Goal: Task Accomplishment & Management: Manage account settings

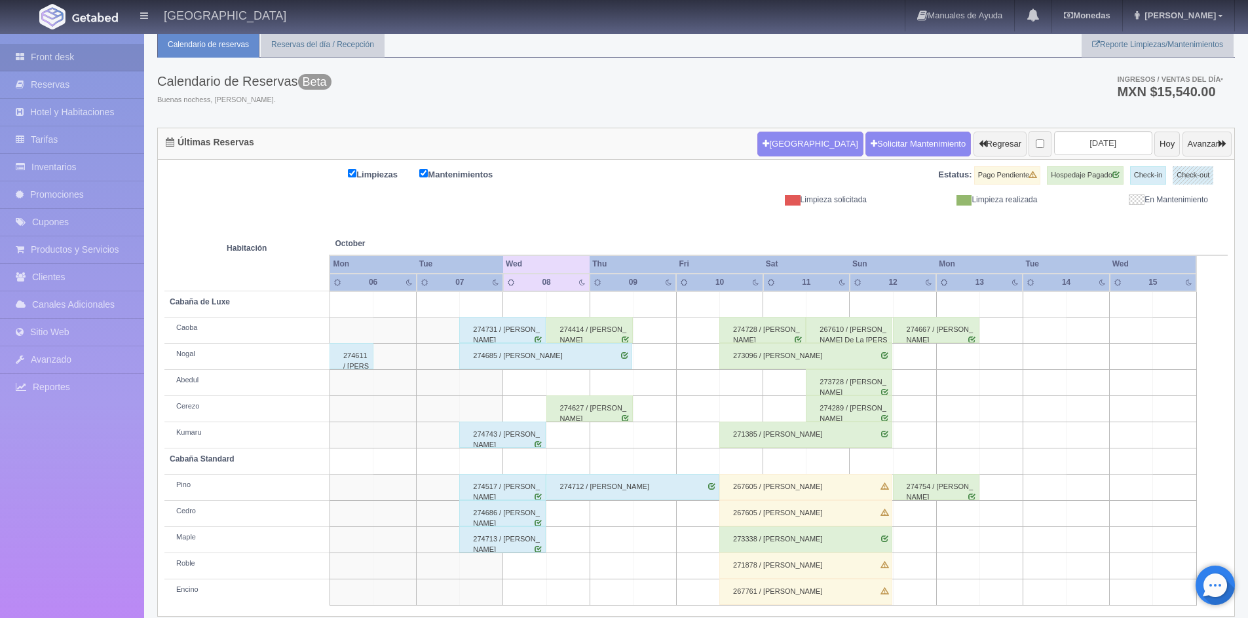
scroll to position [55, 0]
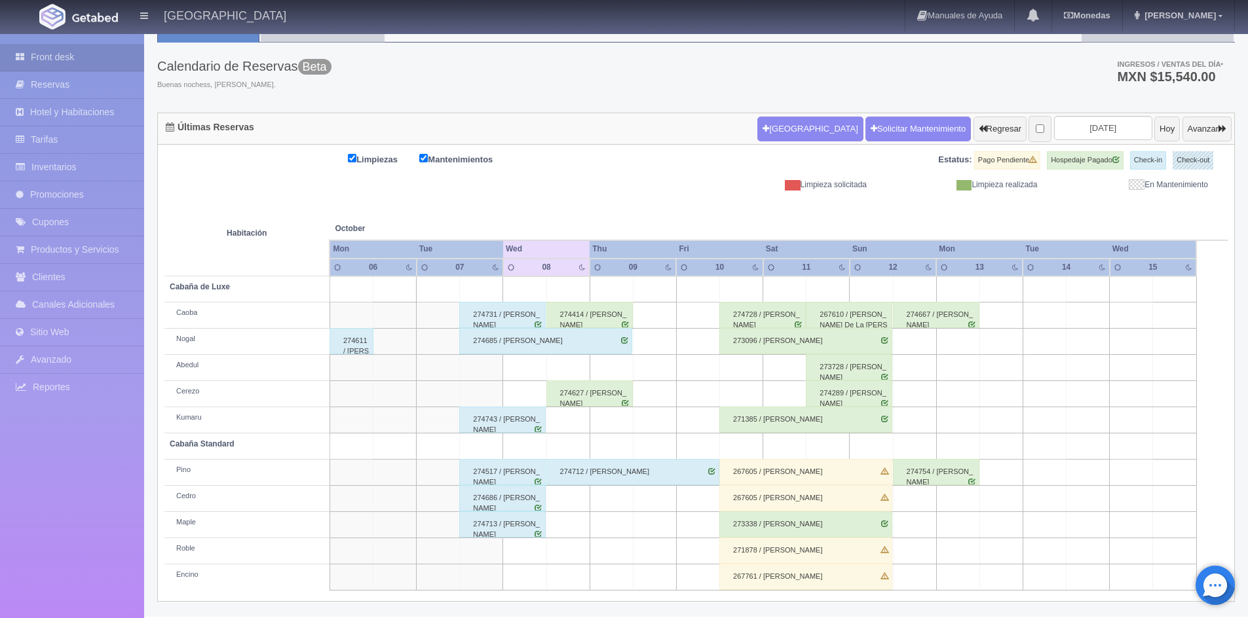
click at [815, 472] on div "267605 / [PERSON_NAME]" at bounding box center [805, 472] width 173 height 26
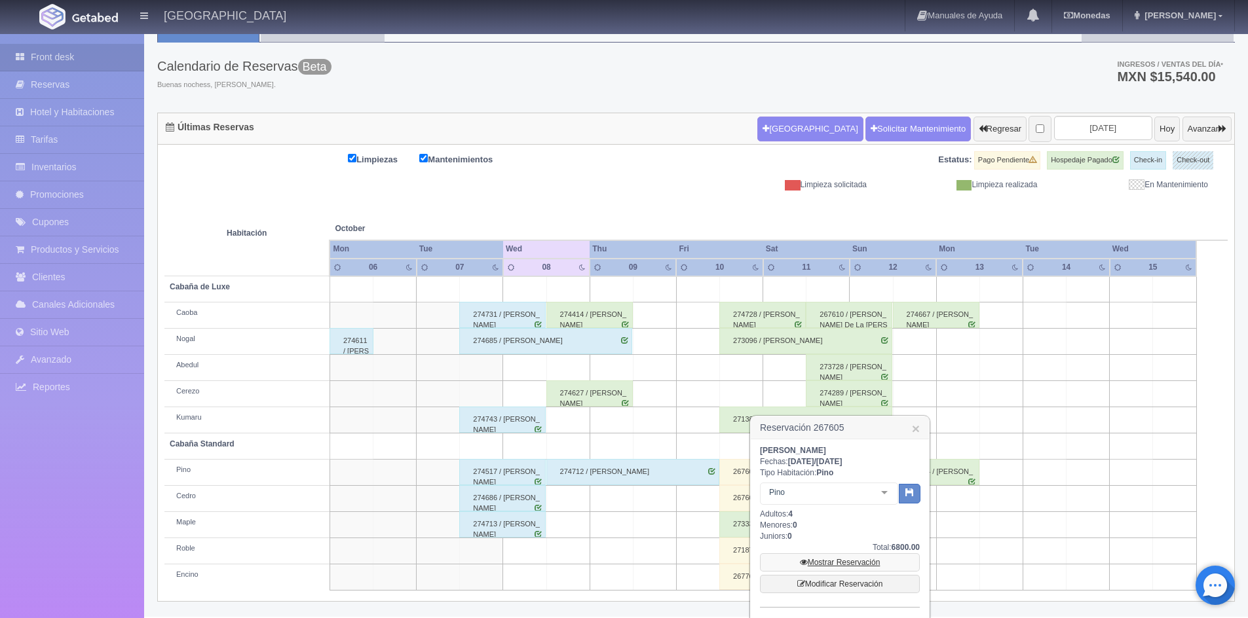
click at [847, 568] on link "Mostrar Reservación" at bounding box center [840, 562] width 160 height 18
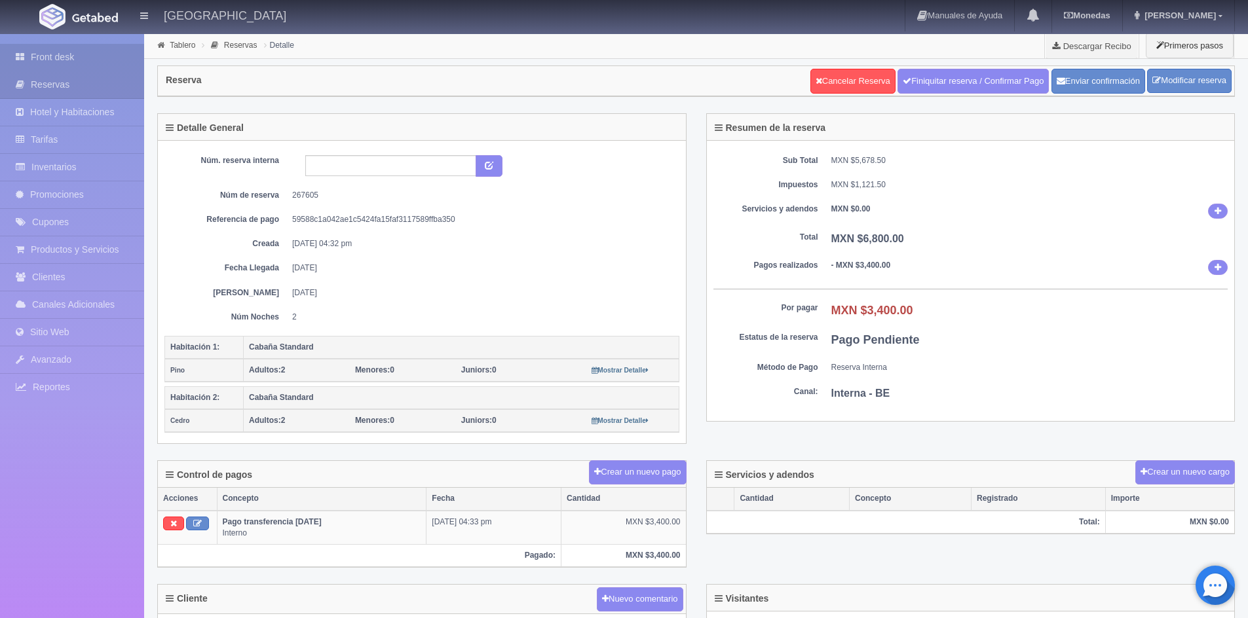
click at [35, 60] on link "Front desk" at bounding box center [72, 57] width 144 height 27
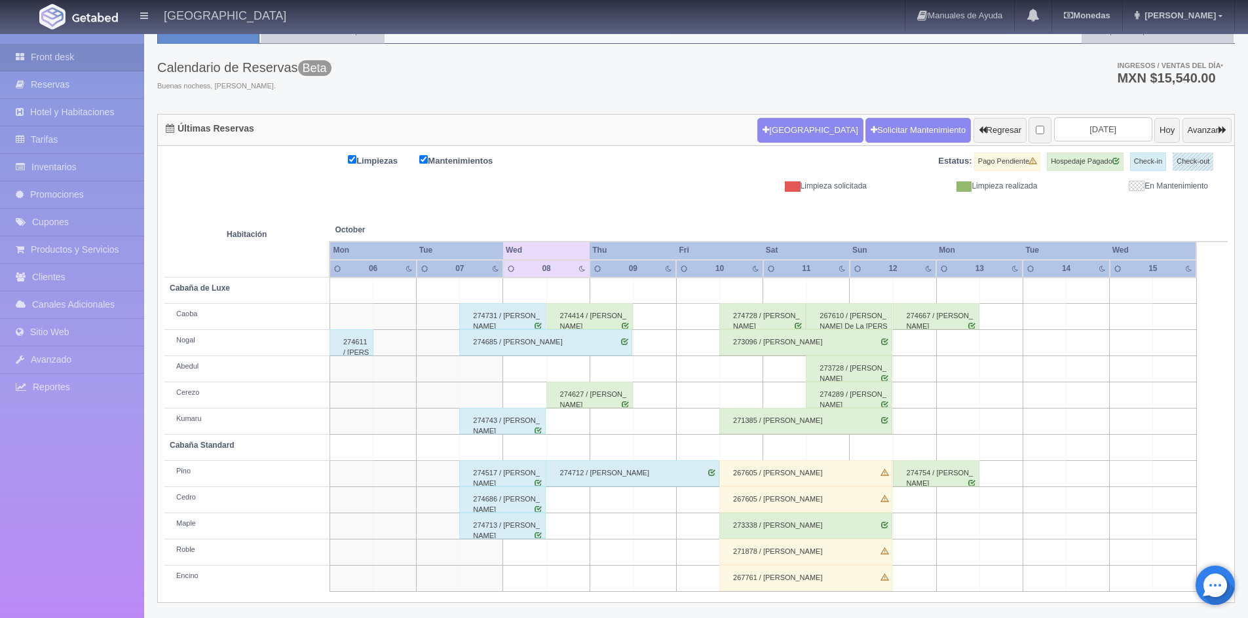
scroll to position [55, 0]
click at [833, 419] on div "271385 / [PERSON_NAME]" at bounding box center [805, 420] width 173 height 26
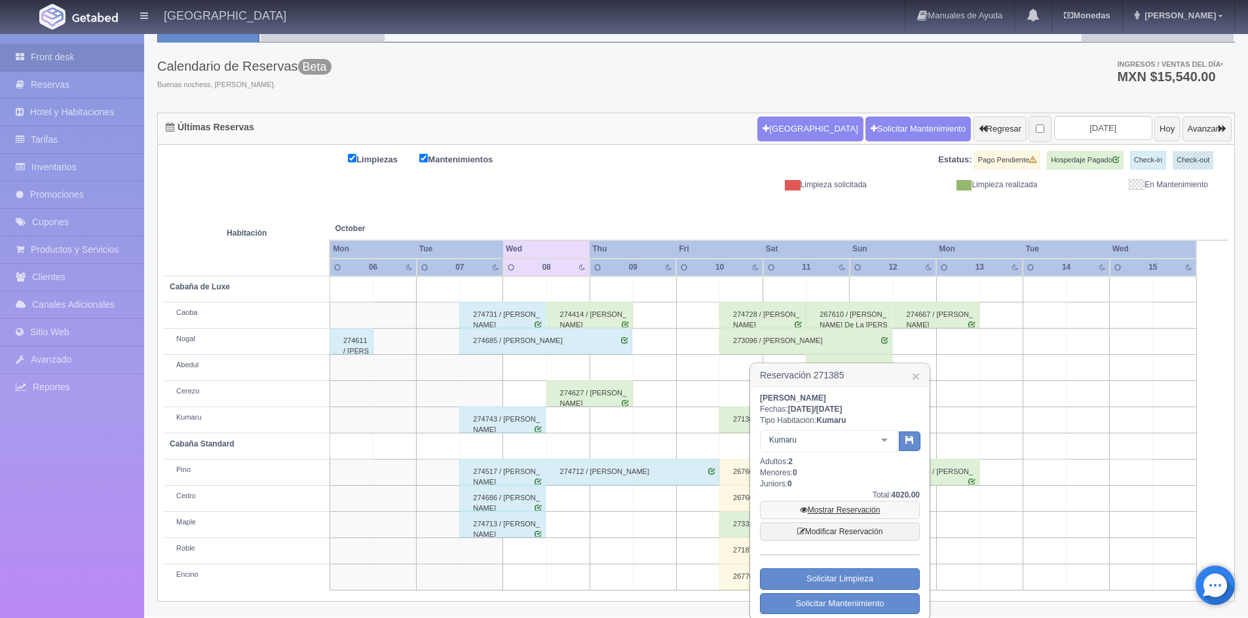
click at [853, 518] on link "Mostrar Reservación" at bounding box center [840, 510] width 160 height 18
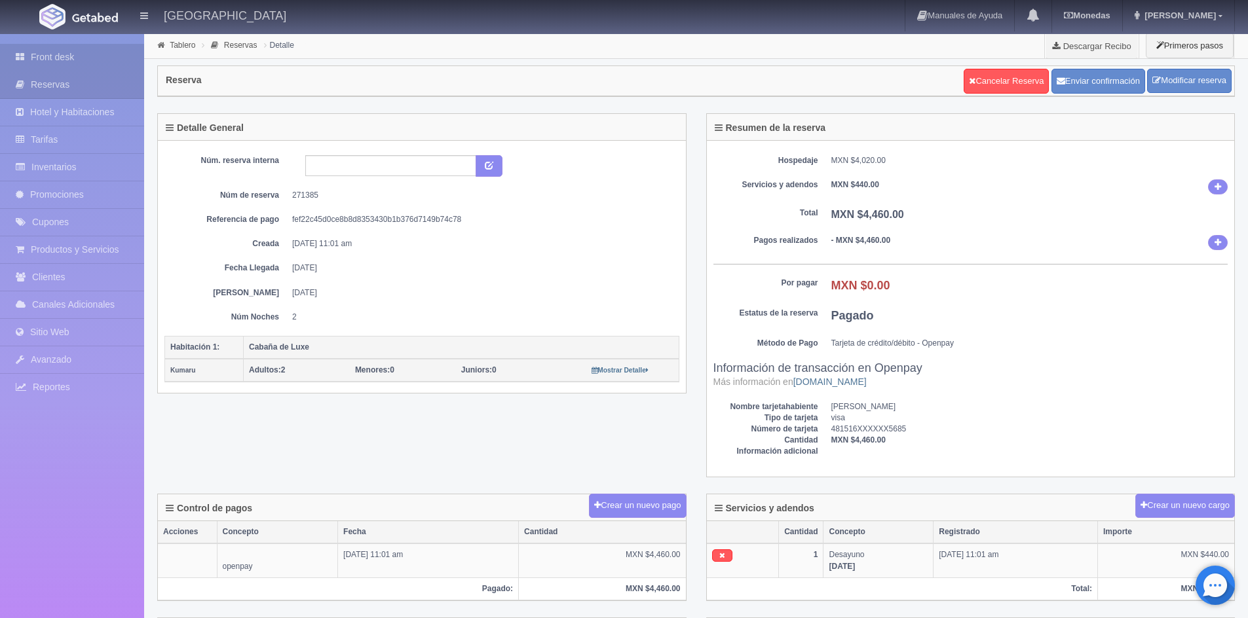
click at [33, 56] on link "Front desk" at bounding box center [72, 57] width 144 height 27
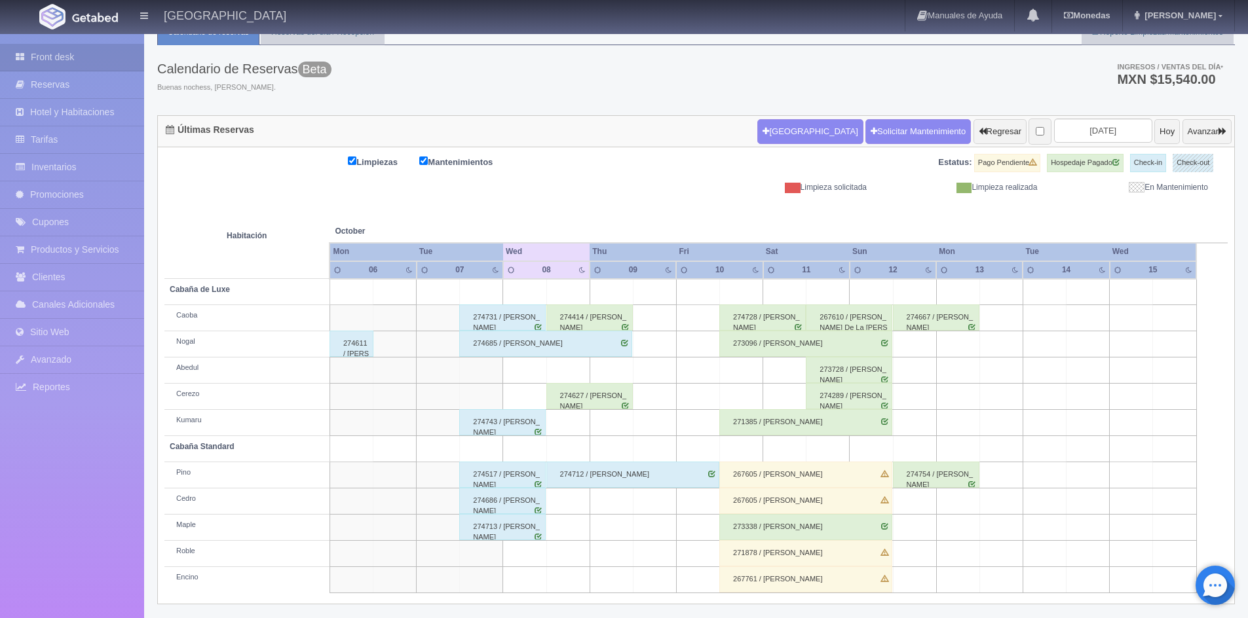
scroll to position [55, 0]
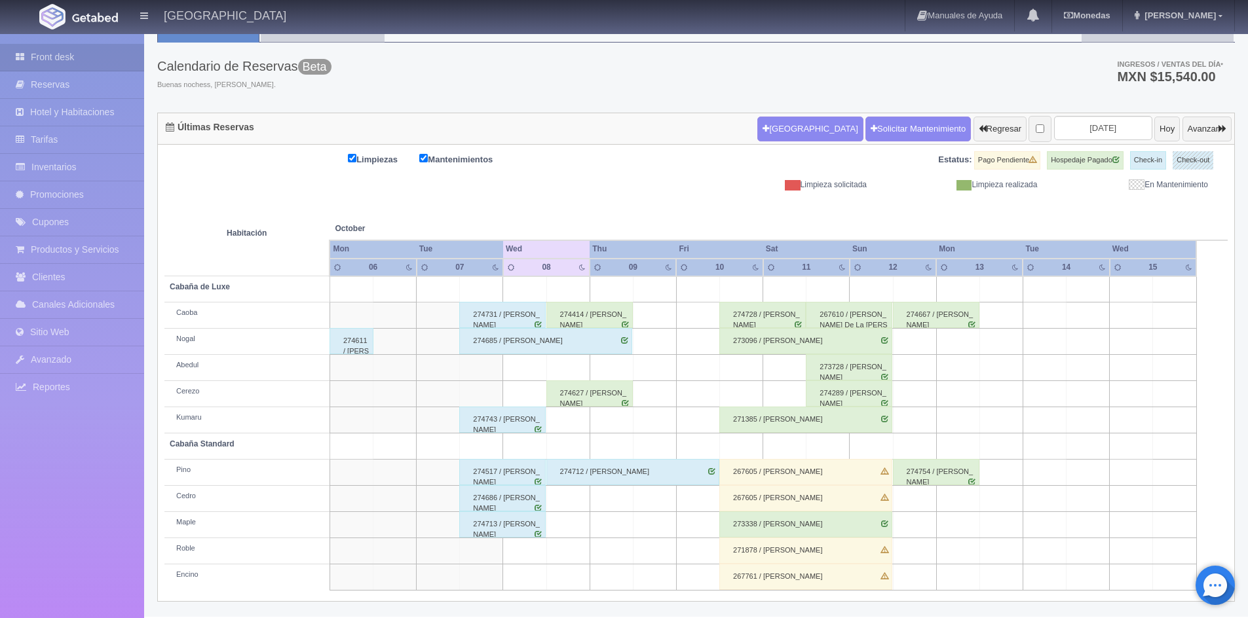
click at [810, 528] on div "273338 / [PERSON_NAME]" at bounding box center [805, 525] width 173 height 26
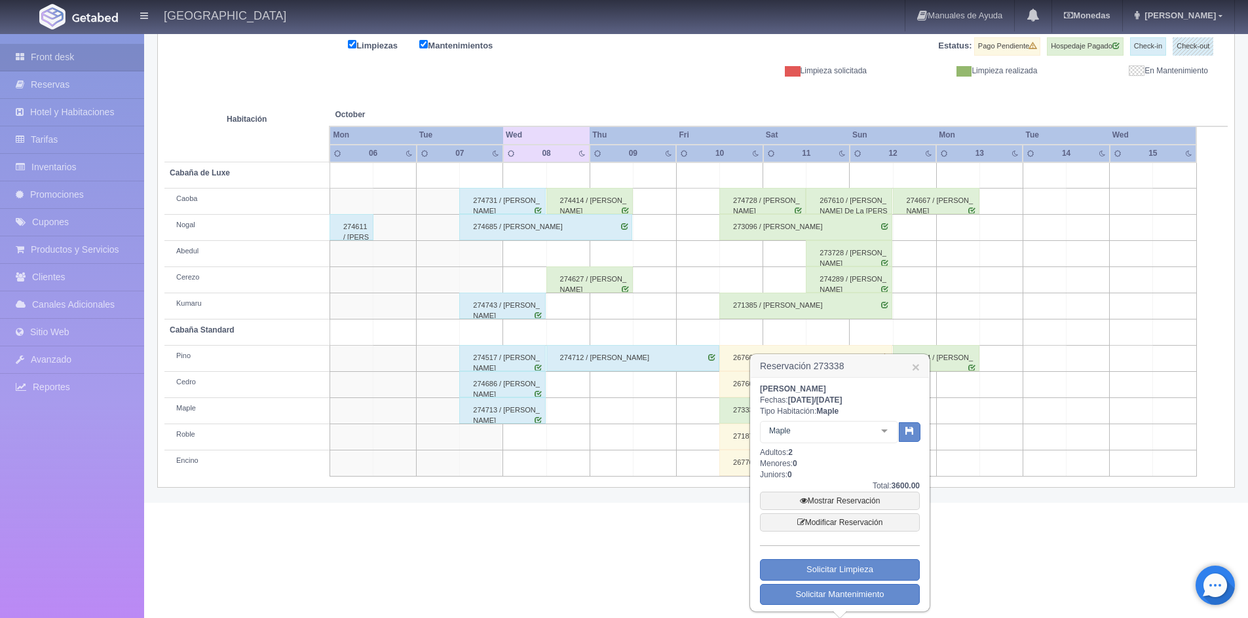
scroll to position [174, 0]
click at [853, 499] on link "Mostrar Reservación" at bounding box center [840, 500] width 160 height 18
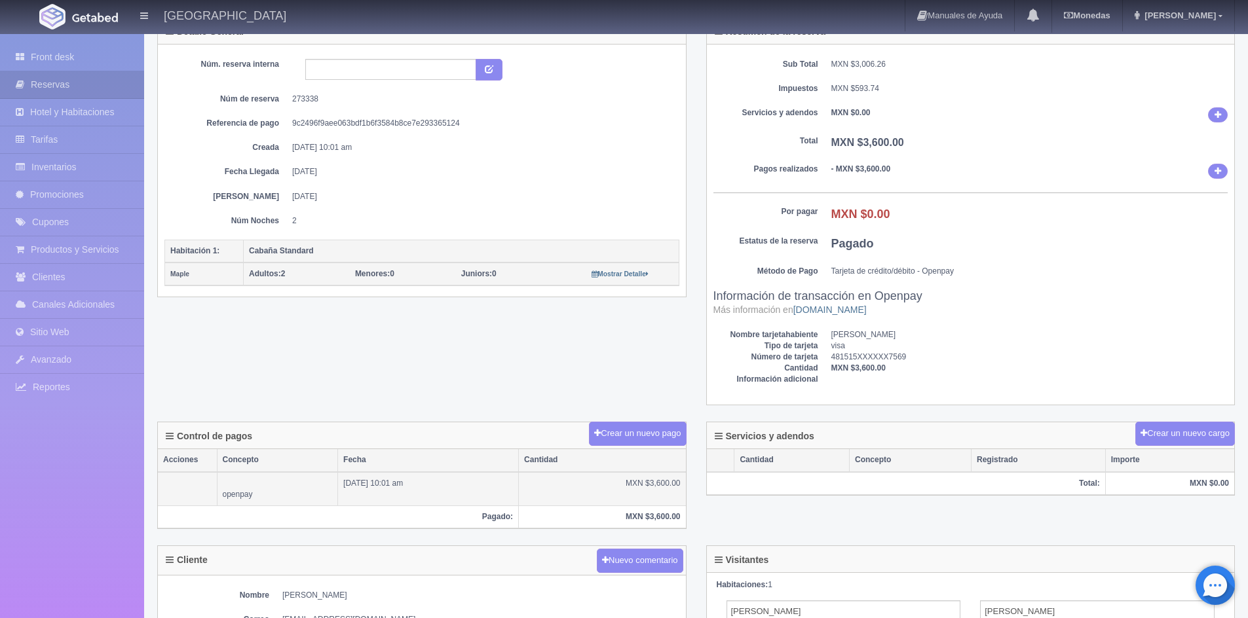
scroll to position [115, 0]
